Goal: Check status: Check status

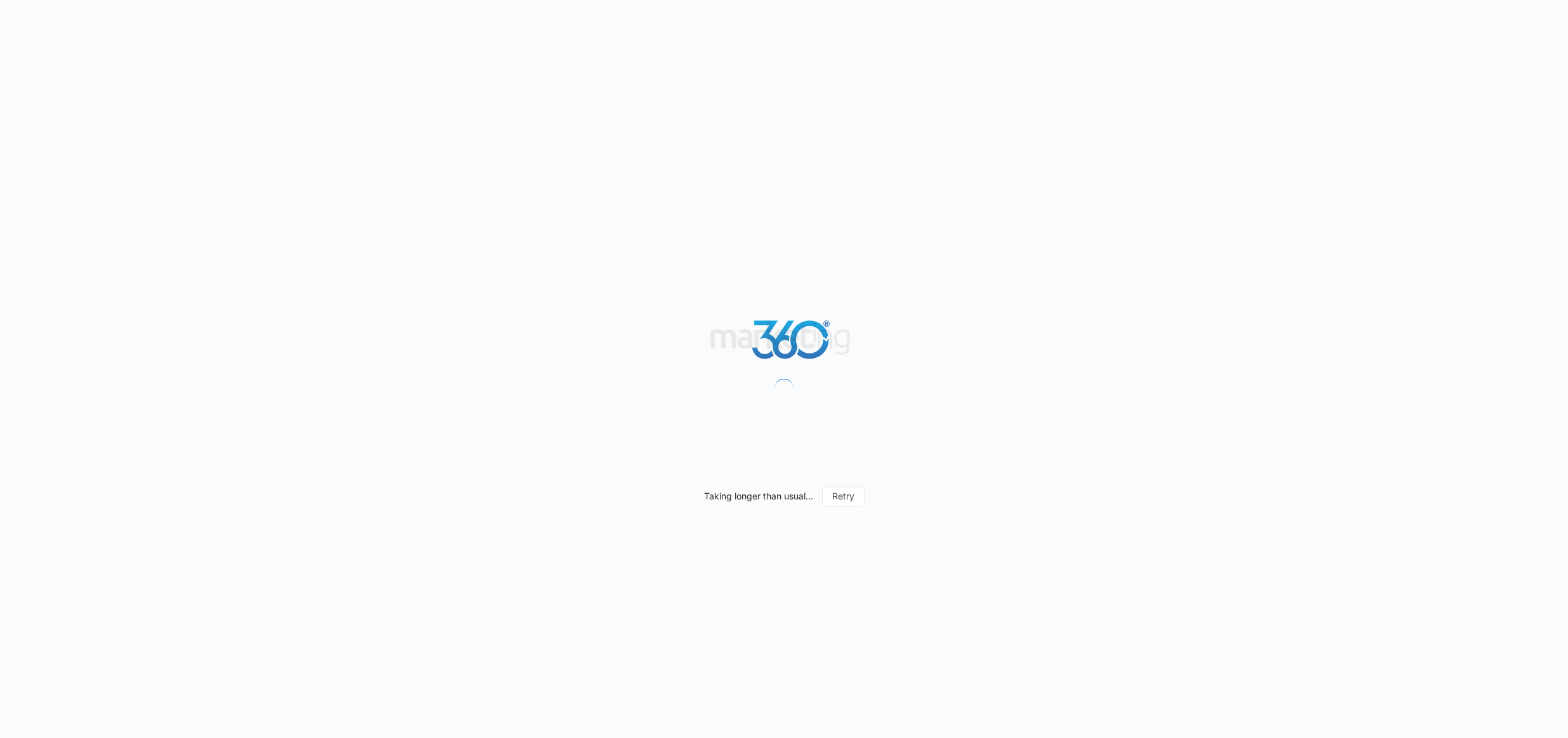
type input "[DATE]"
